Goal: Task Accomplishment & Management: Manage account settings

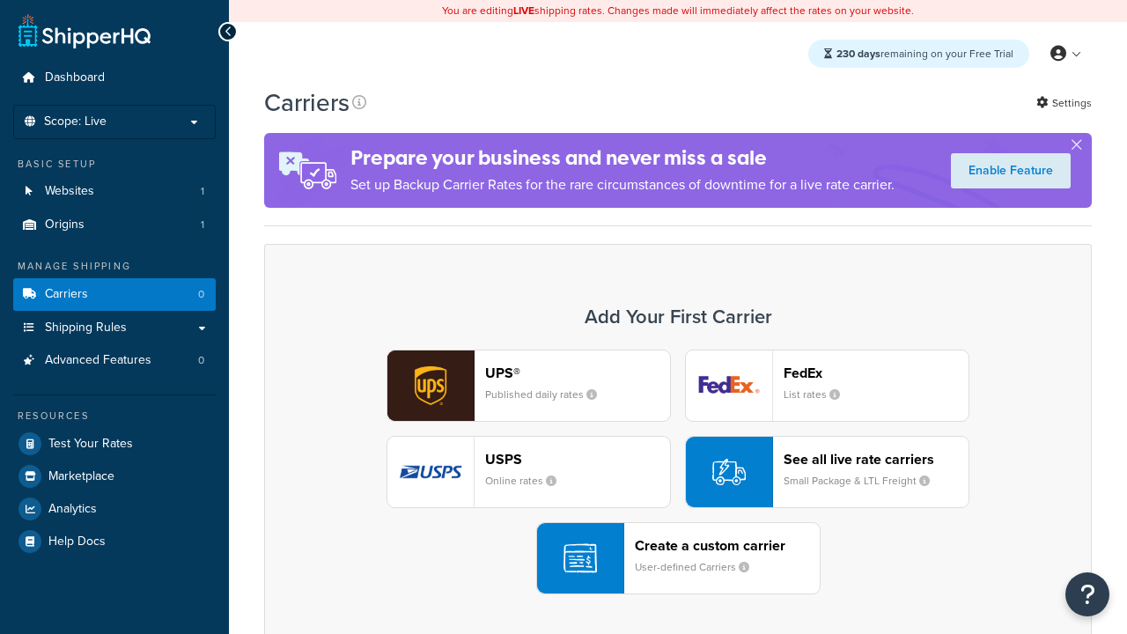
click at [876, 372] on header "FedEx" at bounding box center [876, 372] width 185 height 17
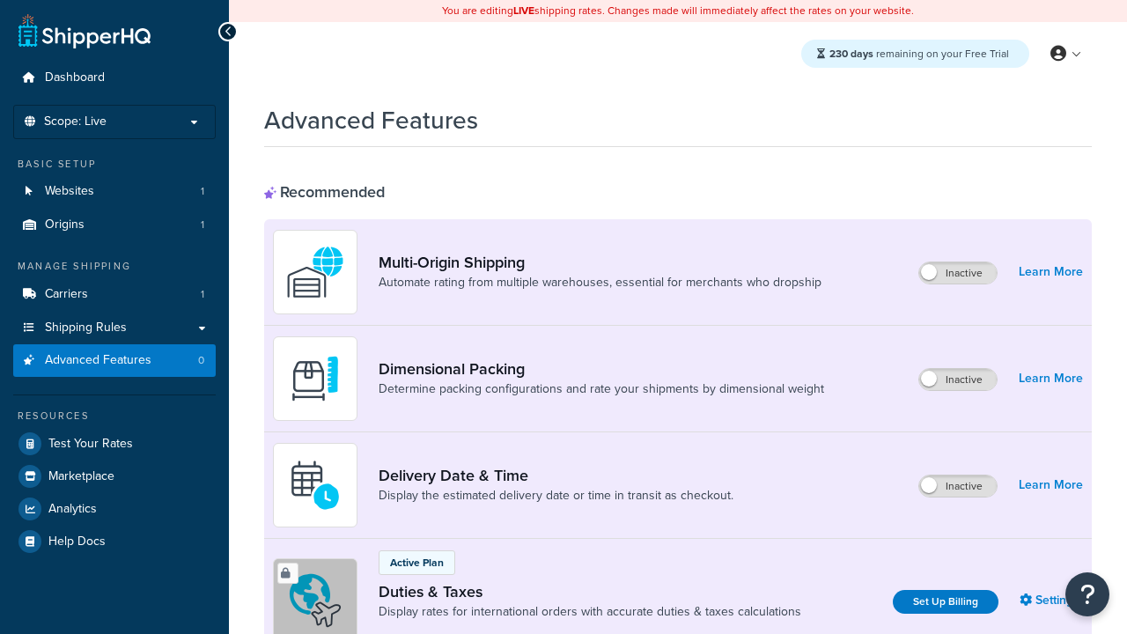
scroll to position [570, 0]
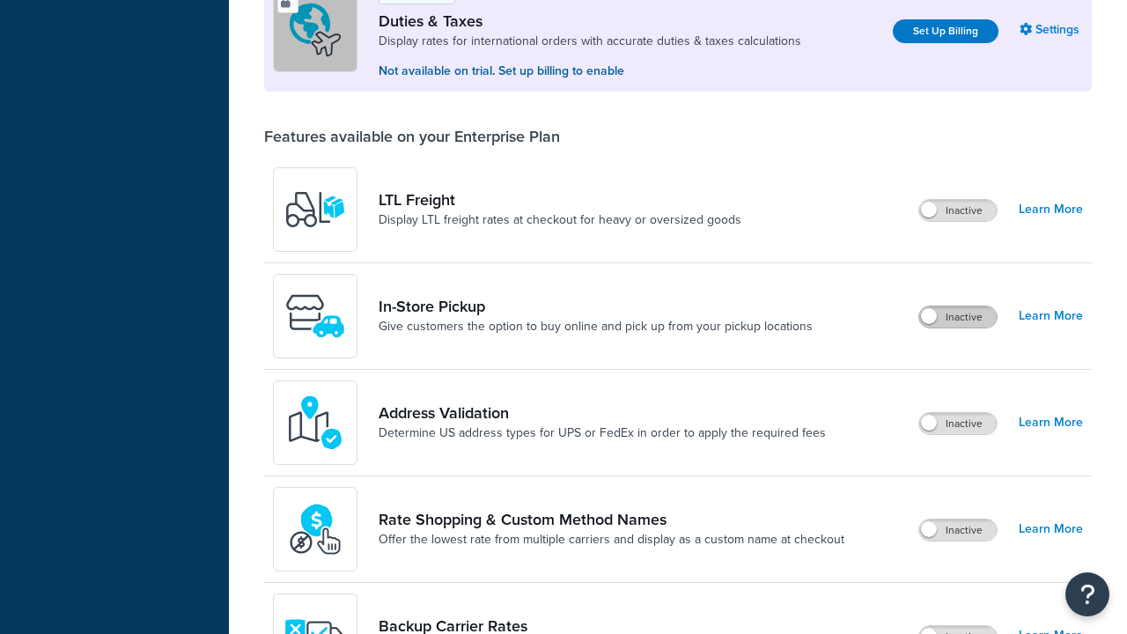
click at [958, 317] on label "Inactive" at bounding box center [957, 316] width 77 height 21
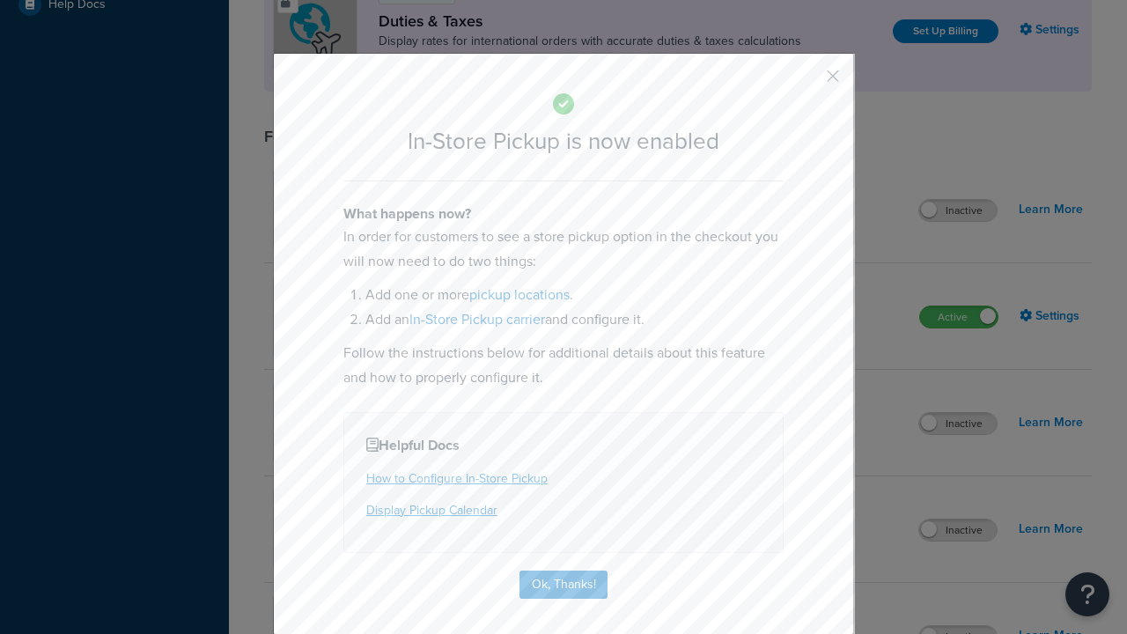
click at [806, 82] on button "button" at bounding box center [807, 82] width 4 height 4
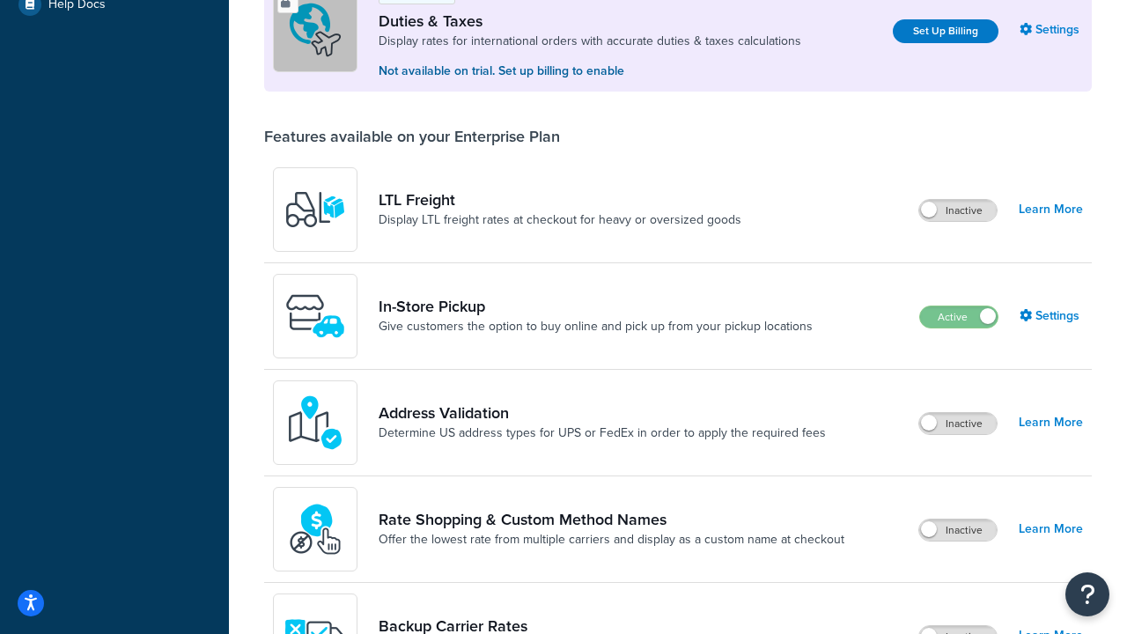
scroll to position [537, 0]
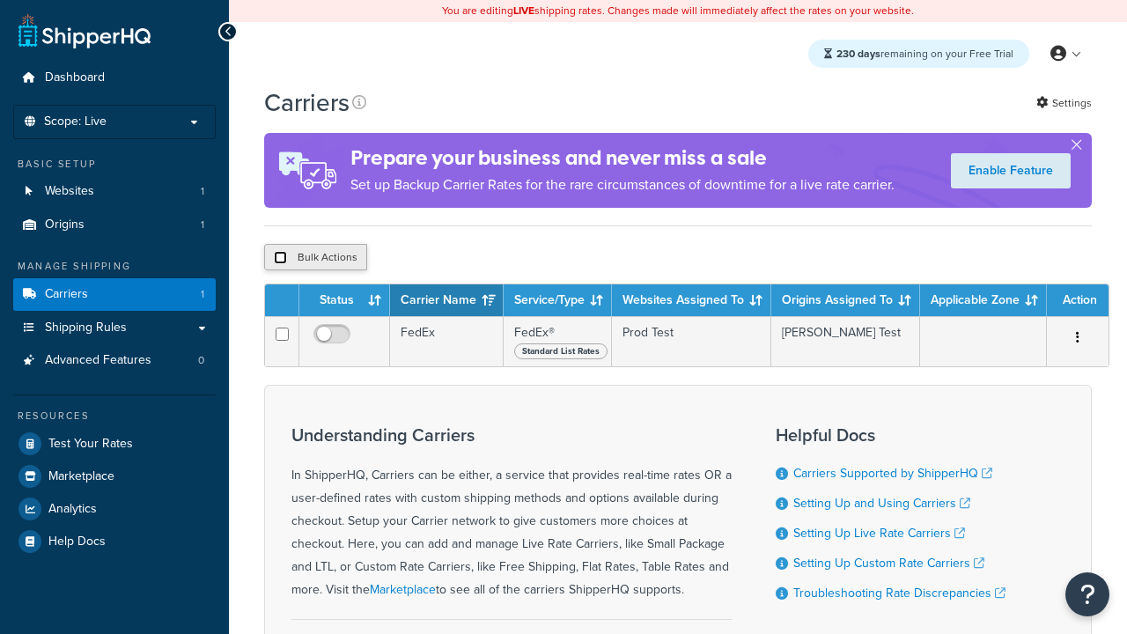
click at [280, 260] on input "checkbox" at bounding box center [280, 257] width 13 height 13
checkbox input "true"
click at [0, 0] on button "Delete" at bounding box center [0, 0] width 0 height 0
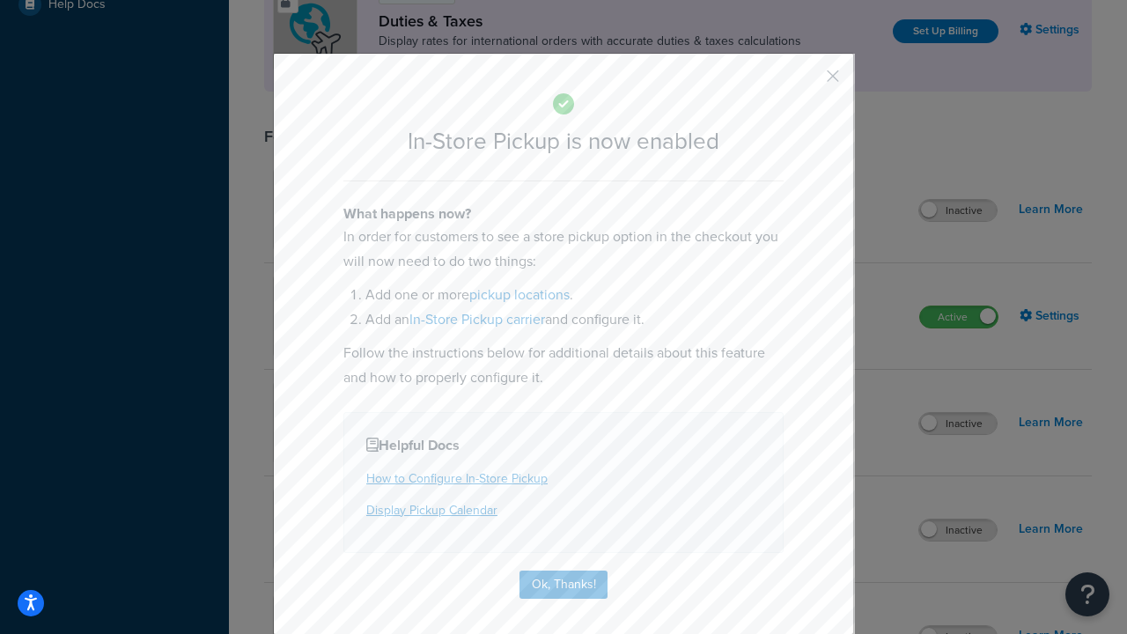
click at [806, 82] on button "button" at bounding box center [807, 82] width 4 height 4
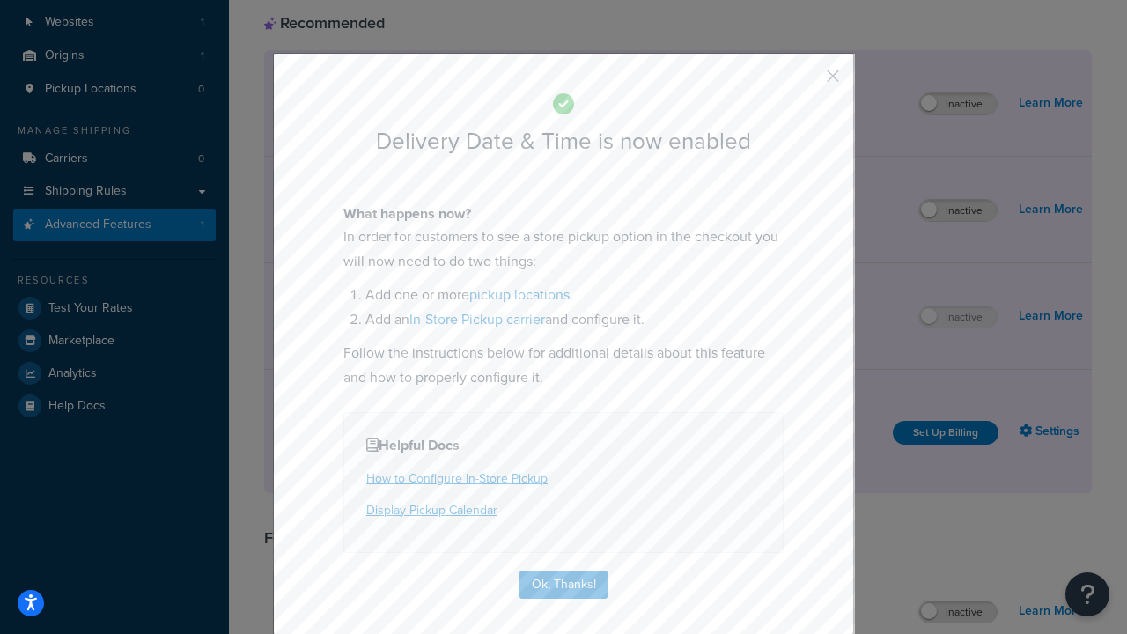
click at [806, 80] on button "button" at bounding box center [807, 82] width 4 height 4
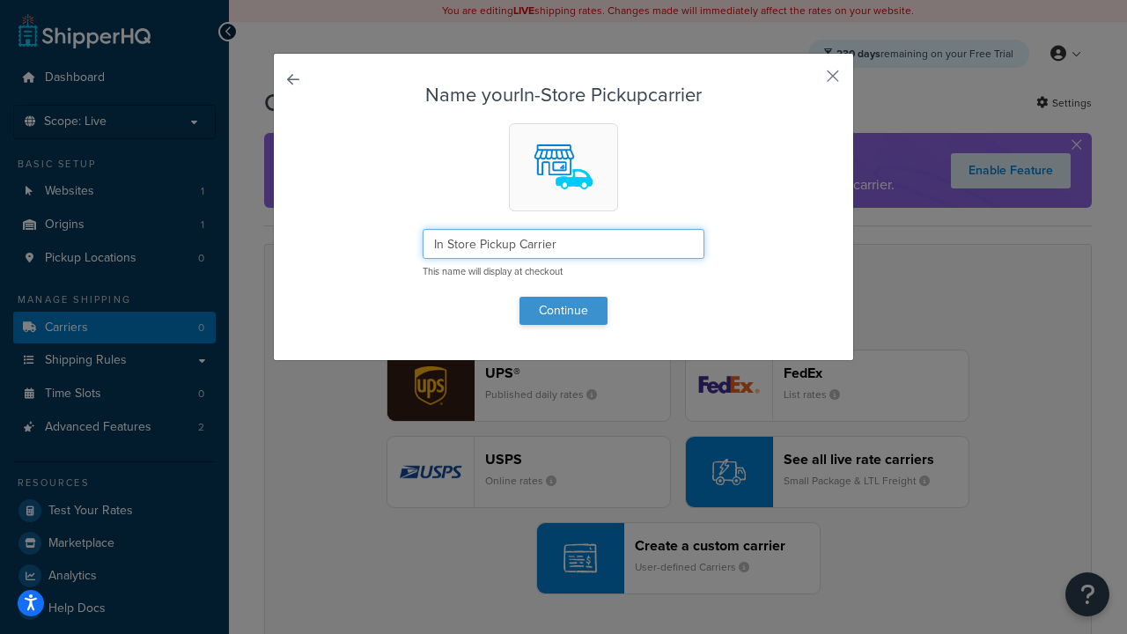
type input "In Store Pickup Carrier"
click at [563, 310] on button "Continue" at bounding box center [563, 311] width 88 height 28
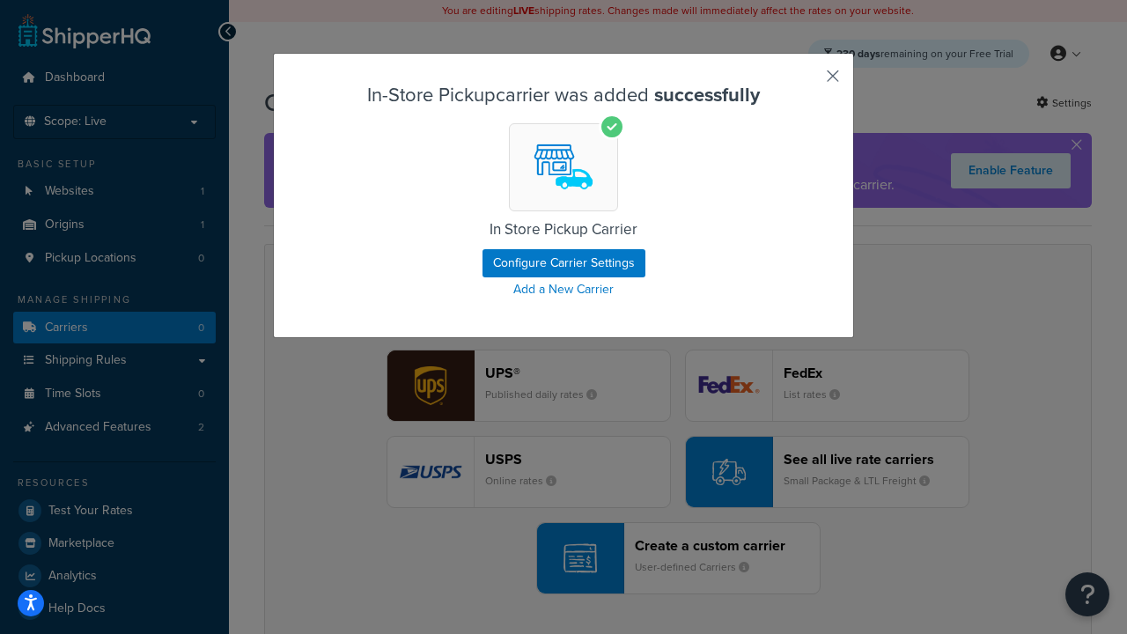
click at [806, 82] on button "button" at bounding box center [807, 82] width 4 height 4
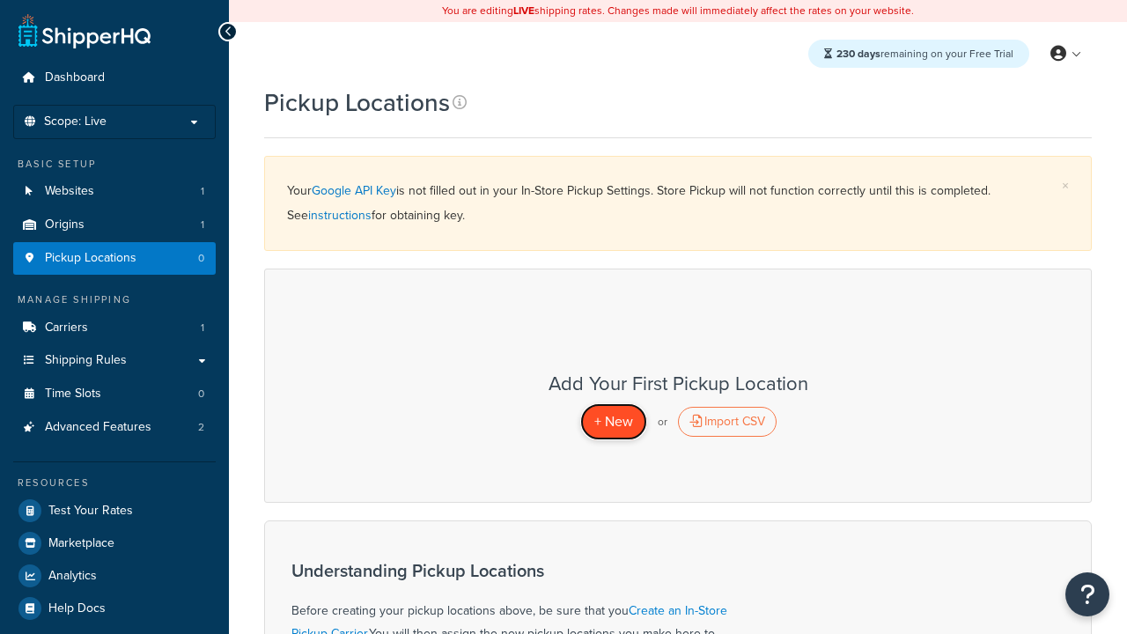
click at [613, 421] on span "+ New" at bounding box center [613, 421] width 39 height 20
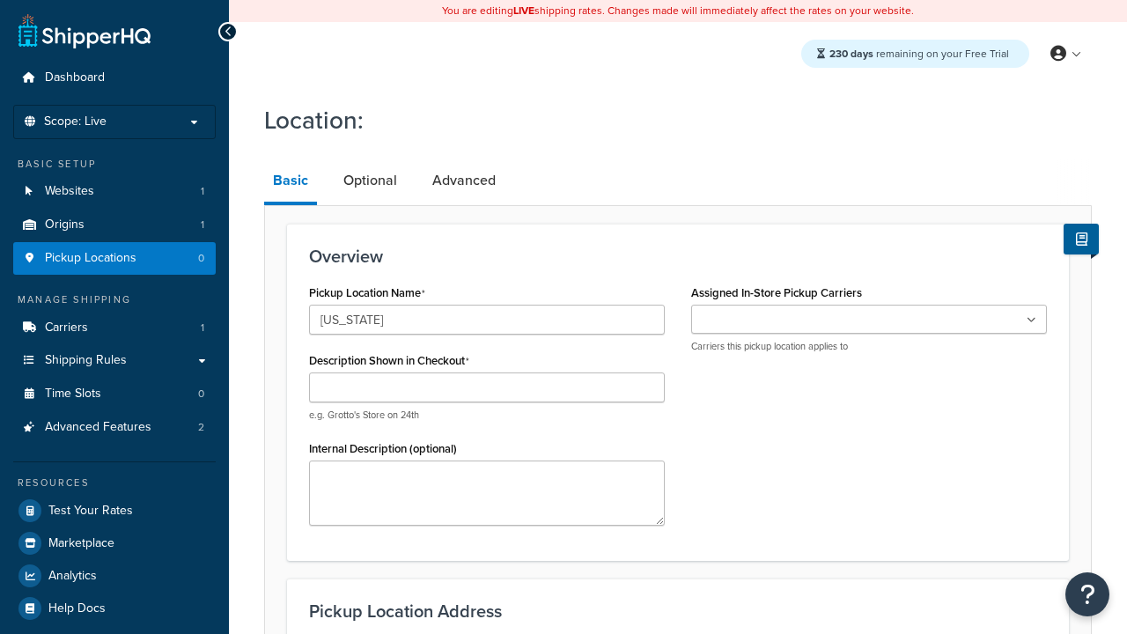
type input "[US_STATE]"
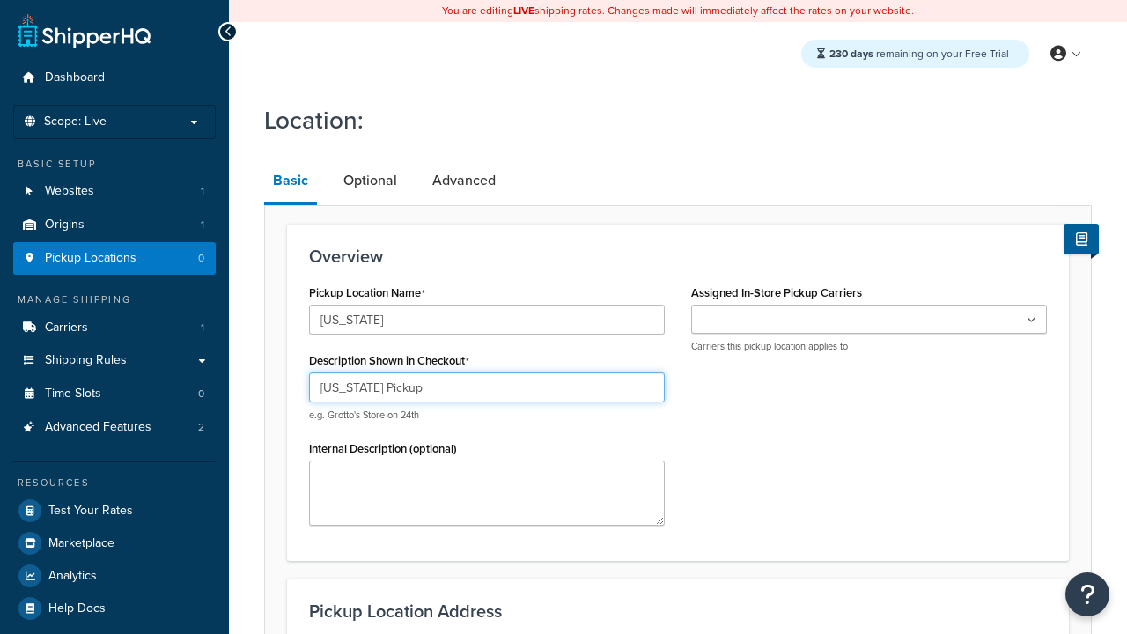
type input "[US_STATE] Pickup"
click at [869, 320] on ul at bounding box center [869, 319] width 356 height 29
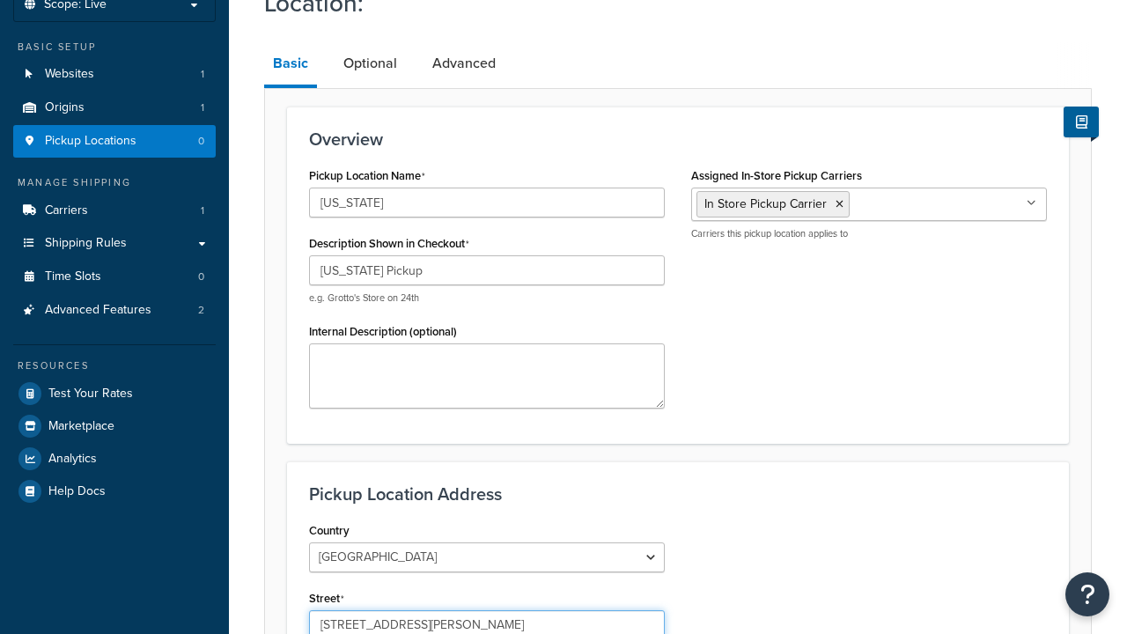
type input "3385 Michelson Drive"
type input "Suite B"
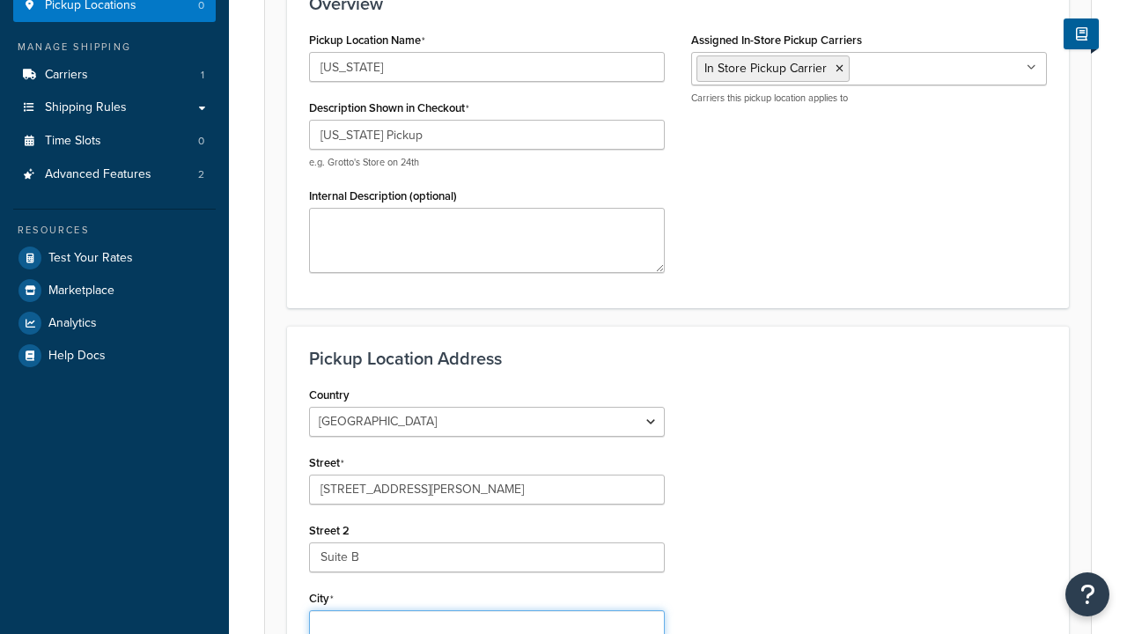
type input "Irvine"
select select "5"
type input "Irvine"
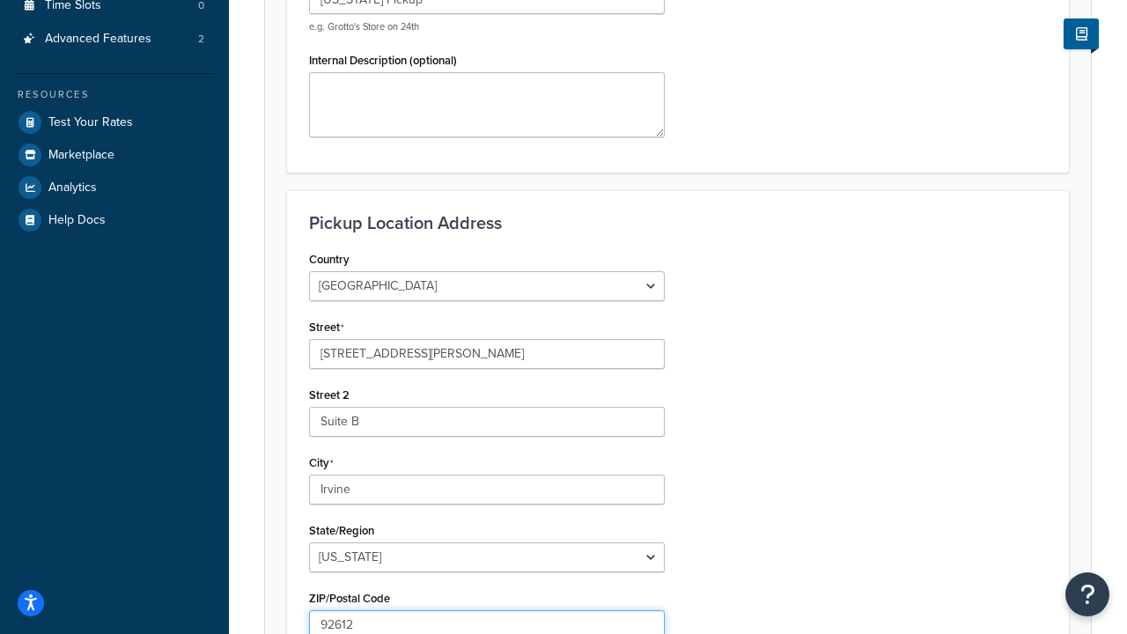
type input "92612"
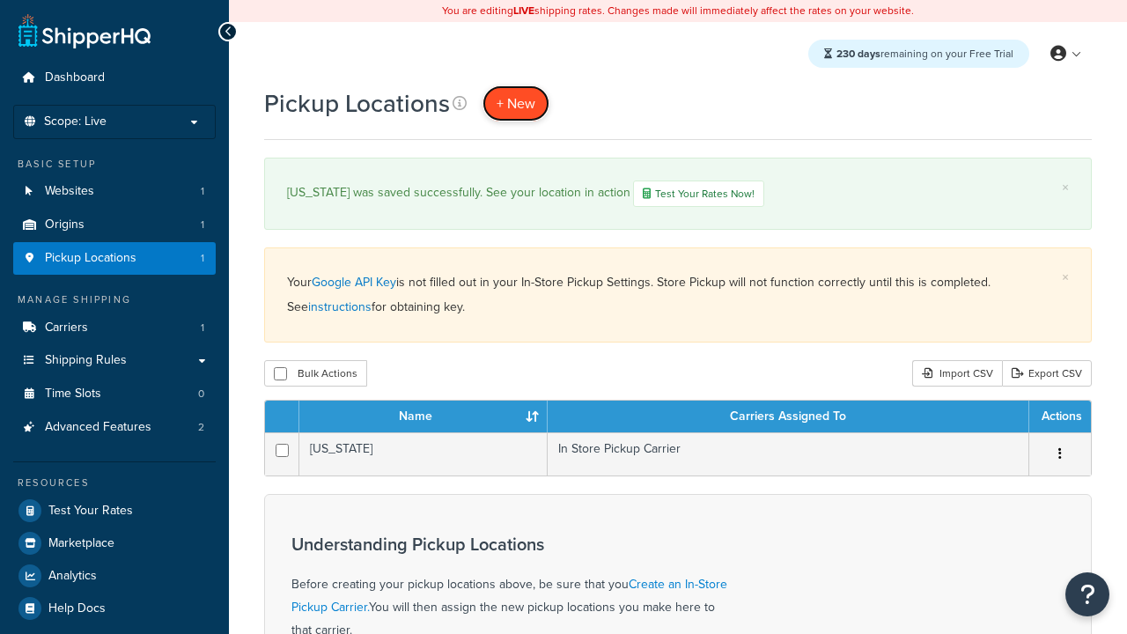
click at [516, 103] on span "+ New" at bounding box center [516, 103] width 39 height 20
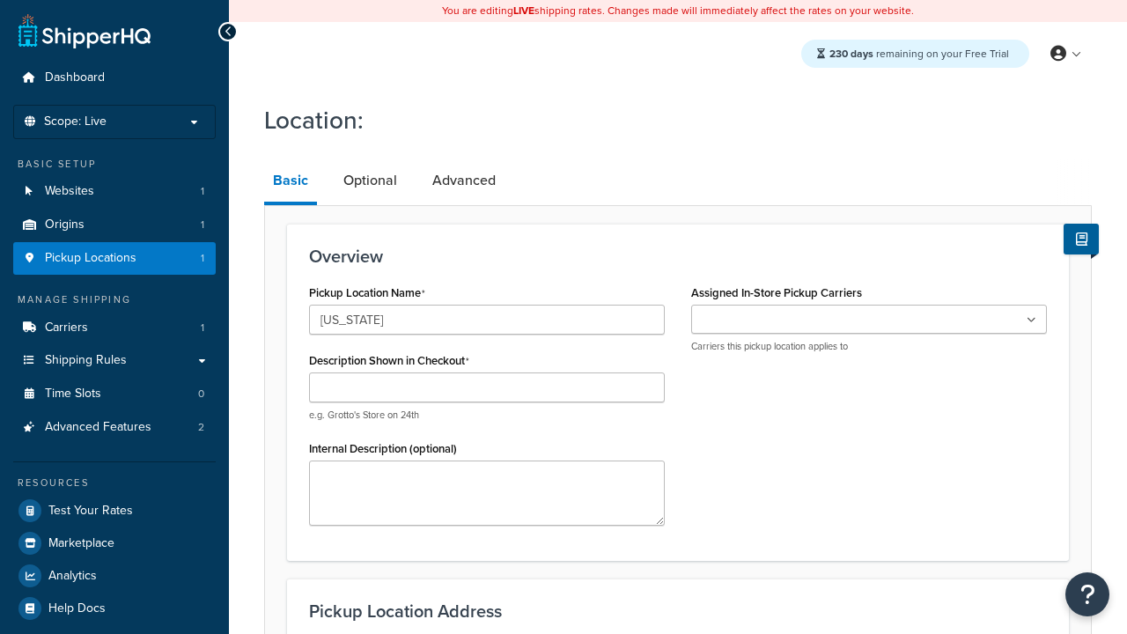
type input "[US_STATE]"
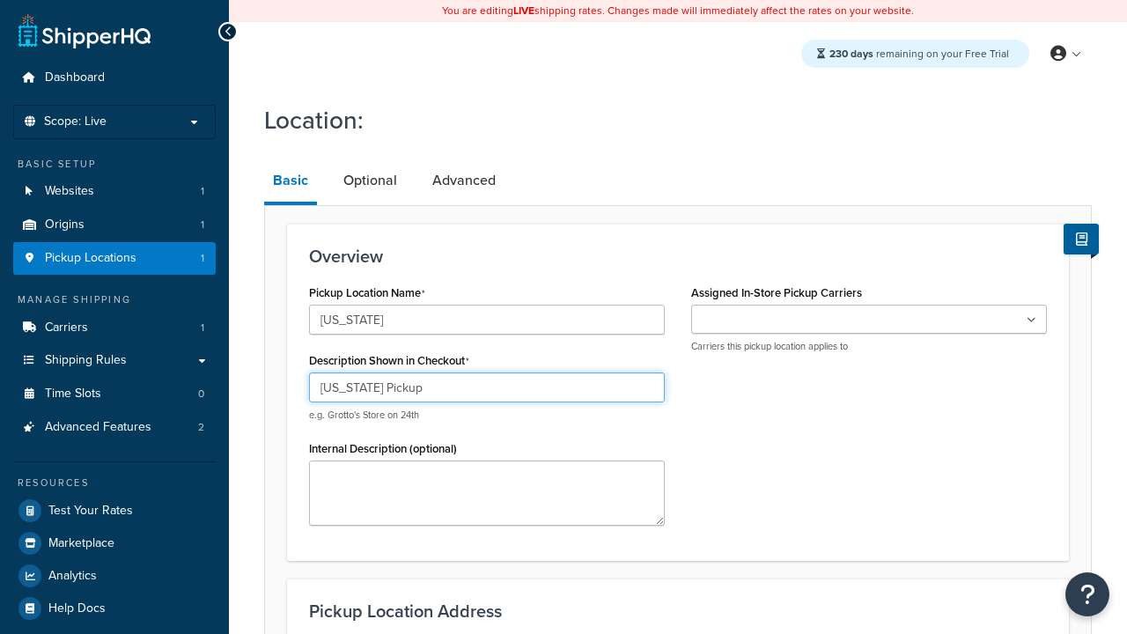
type input "Texas Pickup"
click at [869, 320] on ul at bounding box center [869, 319] width 356 height 29
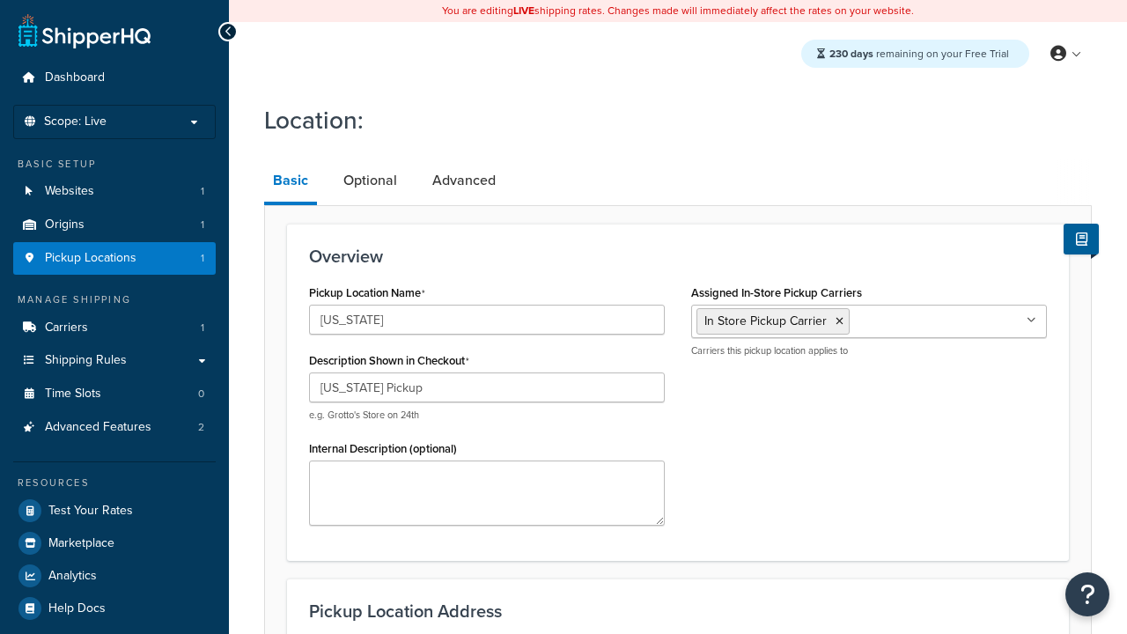
scroll to position [253, 0]
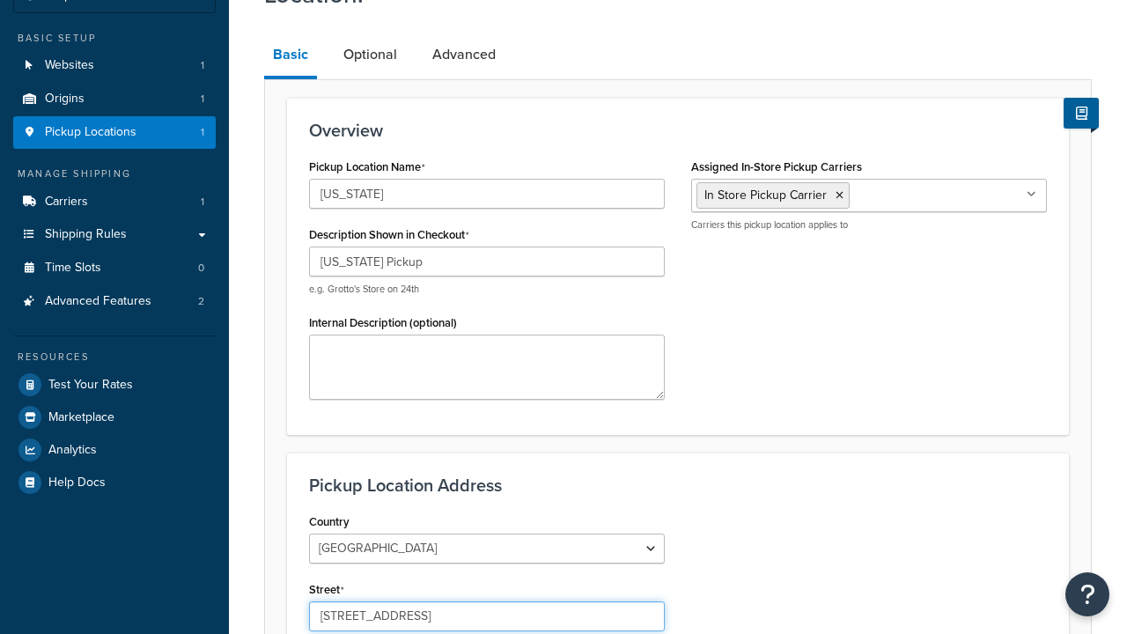
type input "2207 Four Waters Loop"
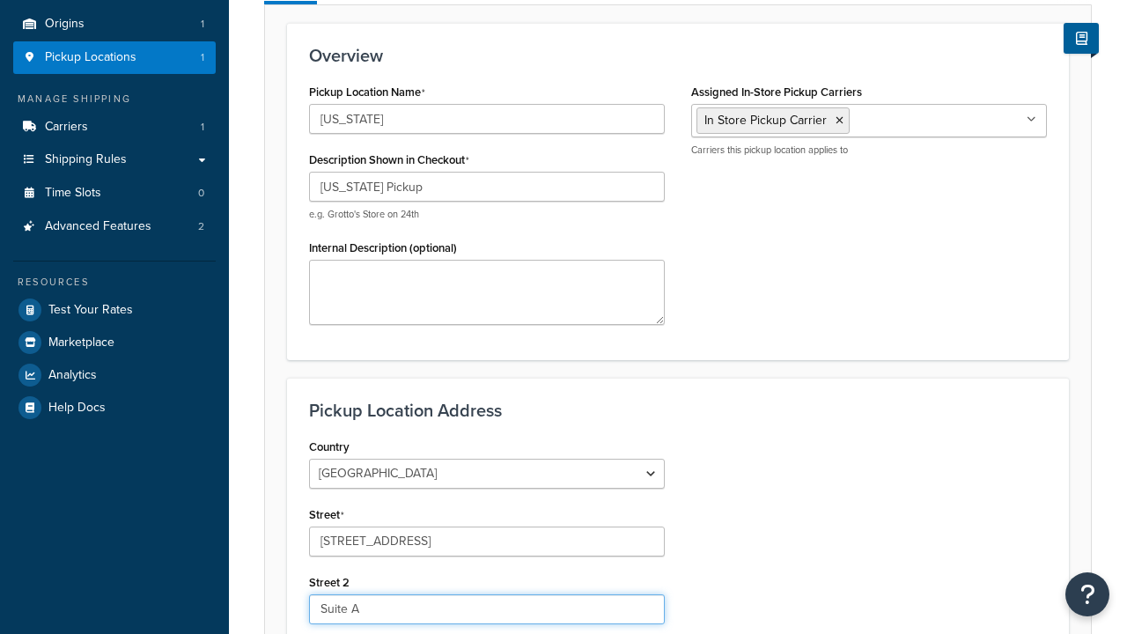
type input "Suite A"
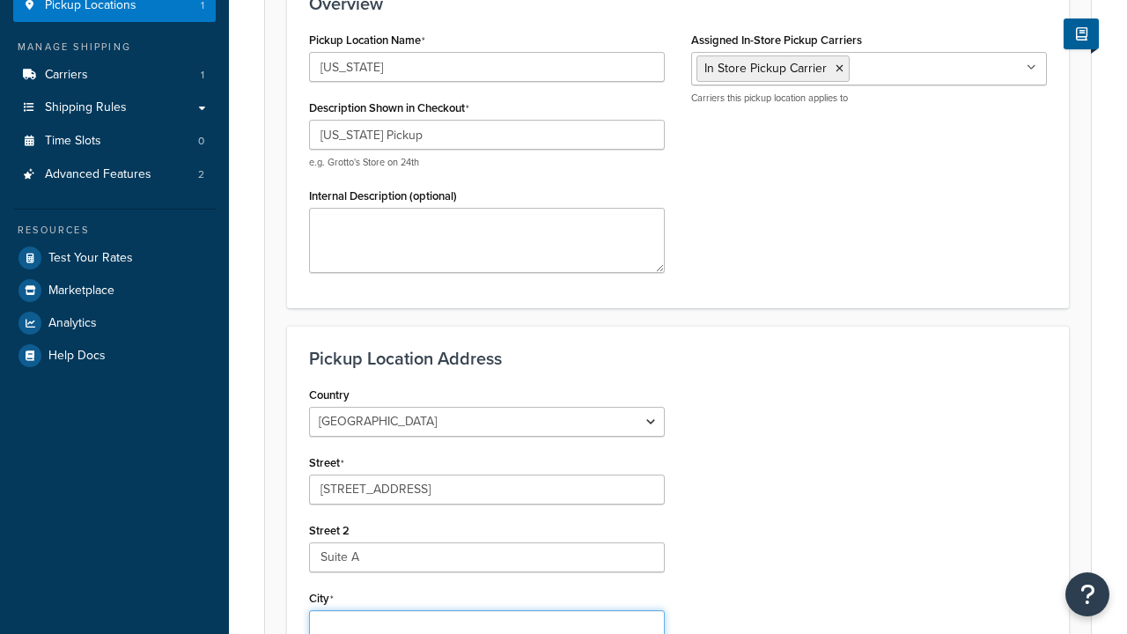
type input "Georgetown"
select select "43"
type input "Georgetown"
type input "78628"
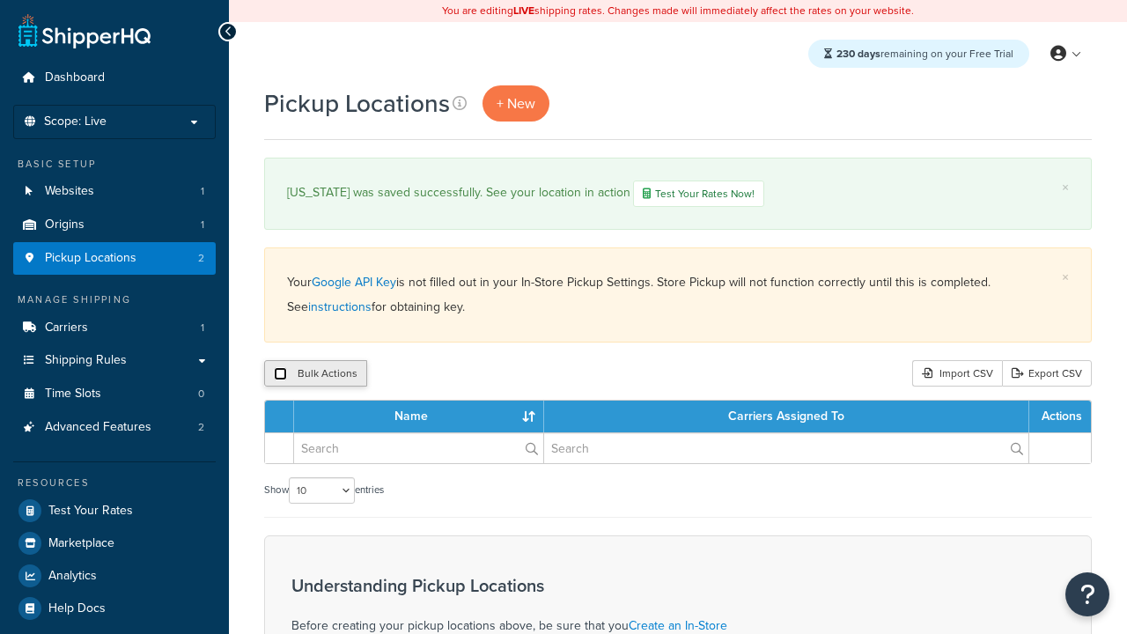
click at [280, 375] on input "checkbox" at bounding box center [280, 373] width 13 height 13
checkbox input "true"
